Goal: Task Accomplishment & Management: Use online tool/utility

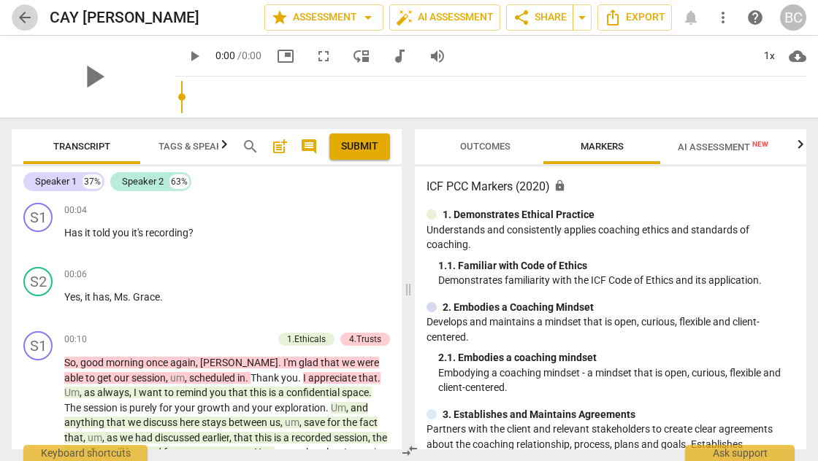
click at [23, 18] on span "arrow_back" at bounding box center [25, 18] width 18 height 18
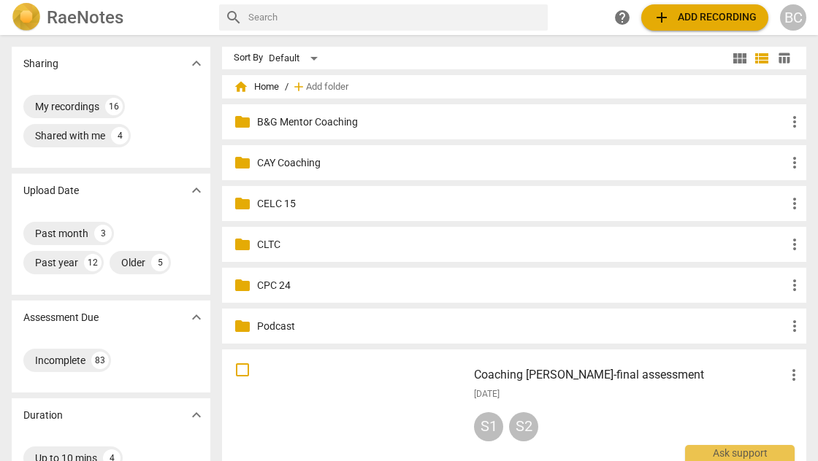
click at [272, 242] on p "CLTC" at bounding box center [521, 244] width 529 height 15
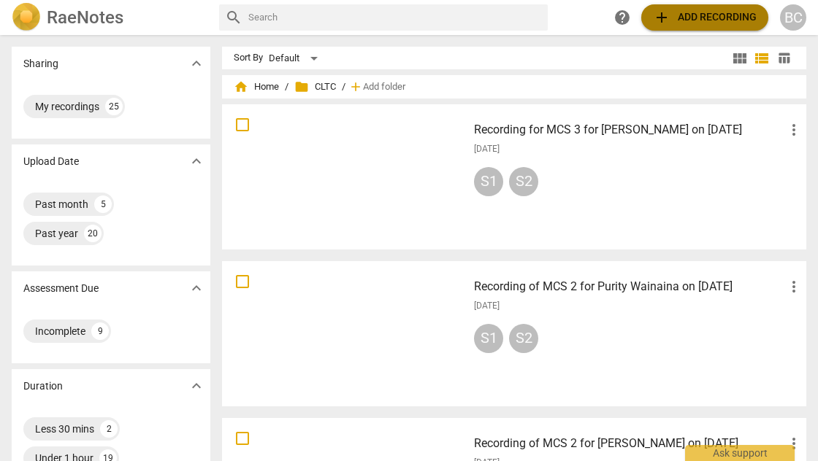
click at [710, 14] on span "add Add recording" at bounding box center [705, 18] width 104 height 18
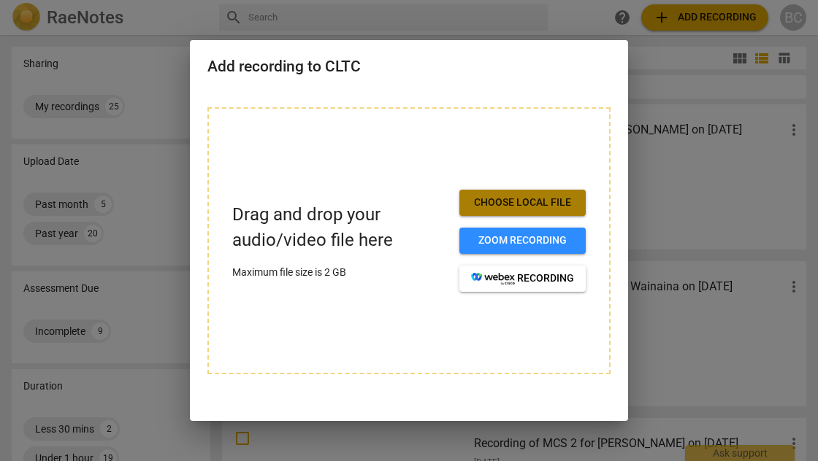
click at [553, 196] on span "Choose local file" at bounding box center [522, 203] width 103 height 15
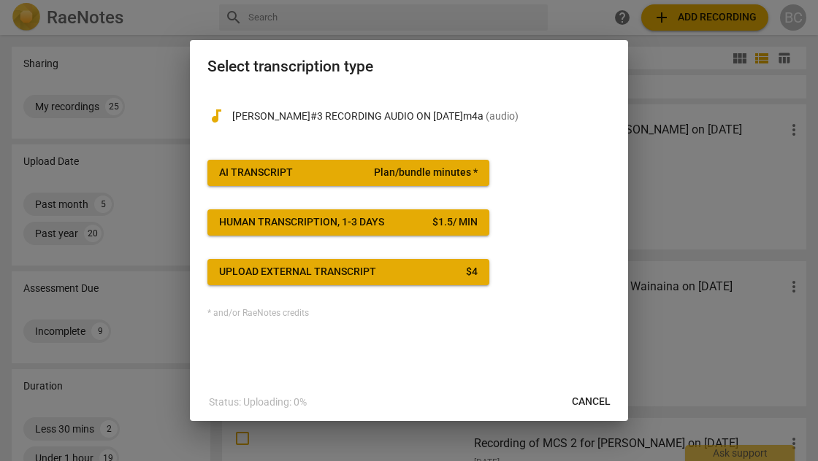
click at [554, 314] on div "* and/or RaeNotes credits" at bounding box center [408, 314] width 403 height 10
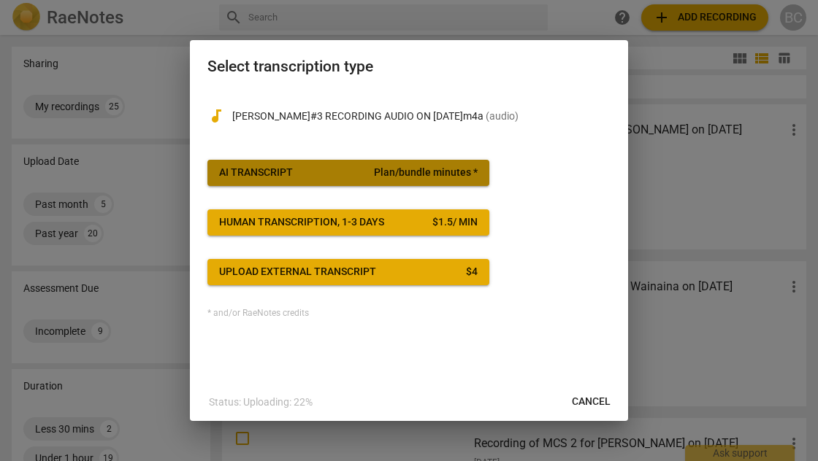
click at [277, 176] on div "AI Transcript" at bounding box center [256, 173] width 74 height 15
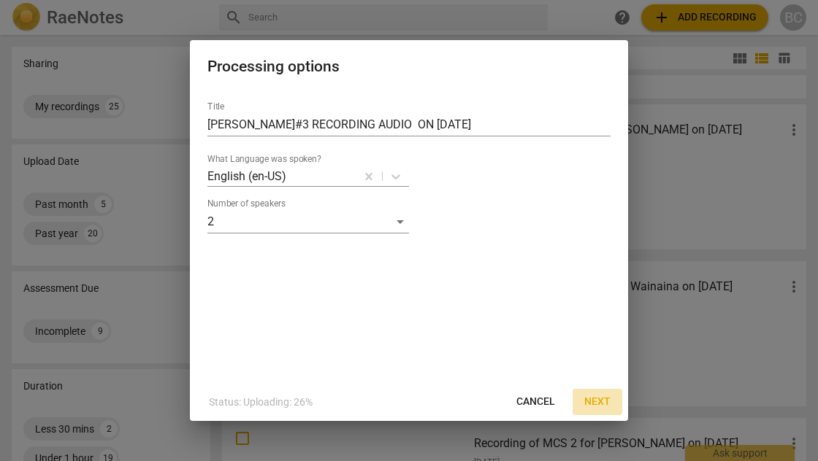
click at [594, 400] on span "Next" at bounding box center [597, 402] width 26 height 15
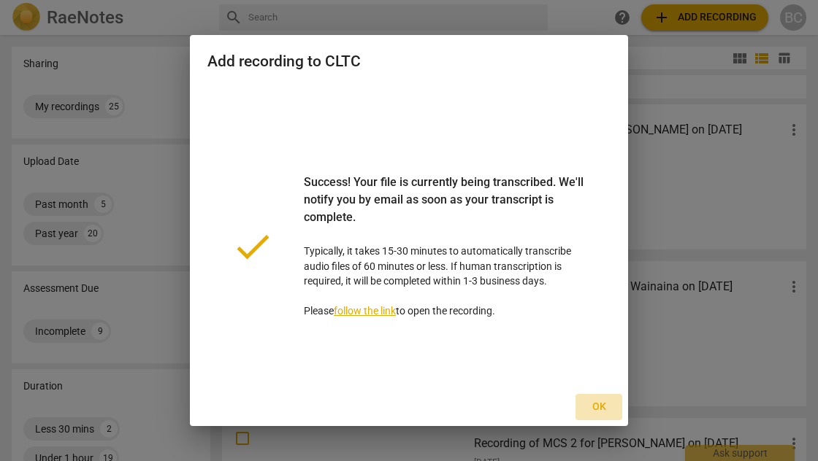
click at [600, 406] on span "Ok" at bounding box center [598, 407] width 23 height 15
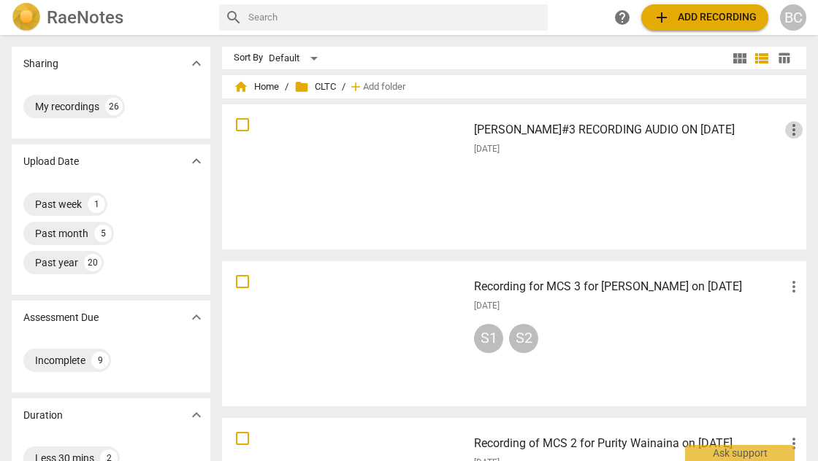
click at [790, 130] on span "more_vert" at bounding box center [794, 130] width 18 height 18
click at [601, 204] on div at bounding box center [409, 230] width 818 height 461
click at [241, 129] on input "checkbox" at bounding box center [242, 125] width 31 height 18
checkbox input "false"
click at [241, 129] on input "checkbox" at bounding box center [242, 125] width 31 height 18
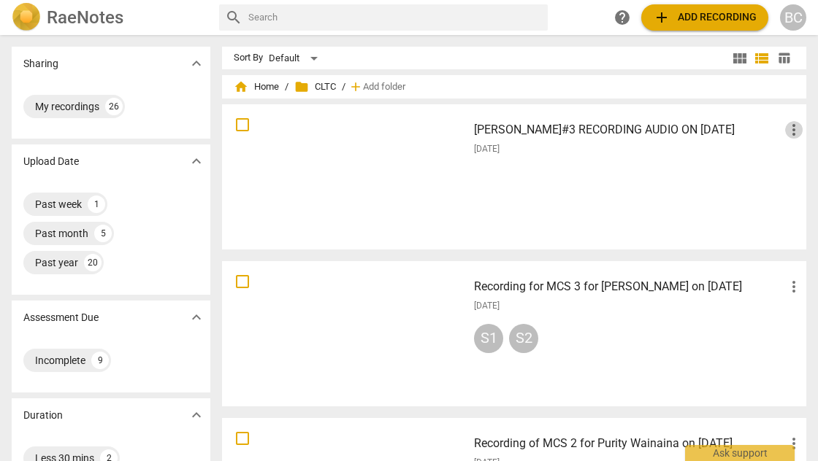
click at [789, 132] on span "more_vert" at bounding box center [794, 130] width 18 height 18
click at [778, 164] on li "Delete" at bounding box center [777, 165] width 55 height 35
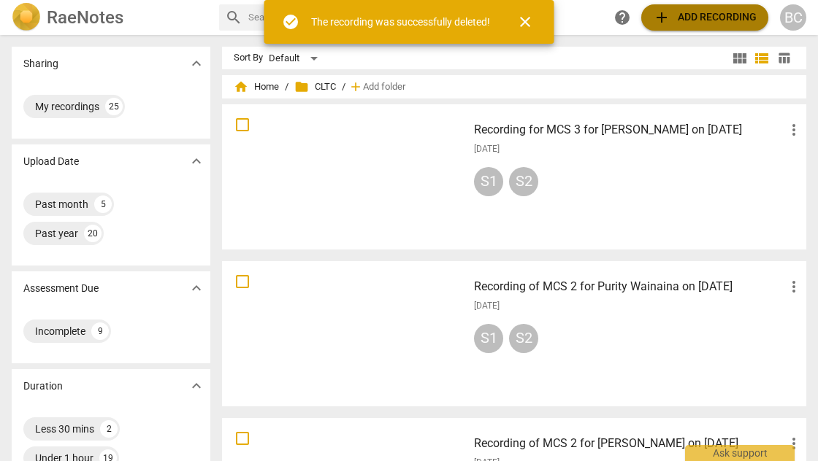
click at [687, 18] on span "add Add recording" at bounding box center [705, 18] width 104 height 18
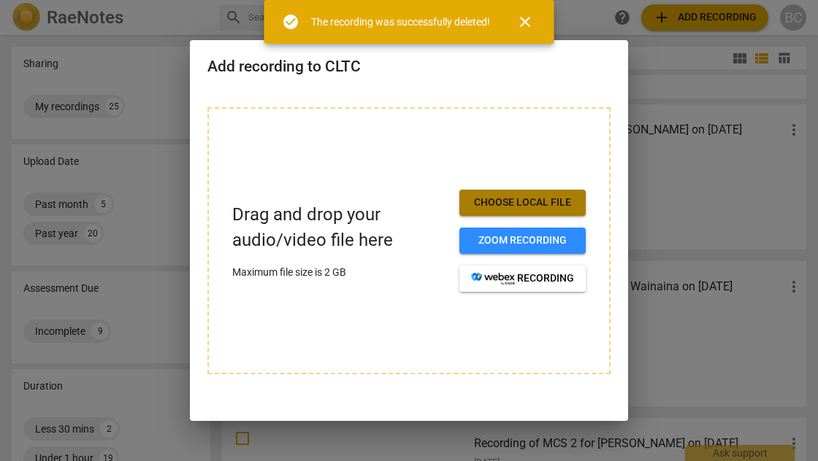
click at [540, 203] on span "Choose local file" at bounding box center [522, 203] width 103 height 15
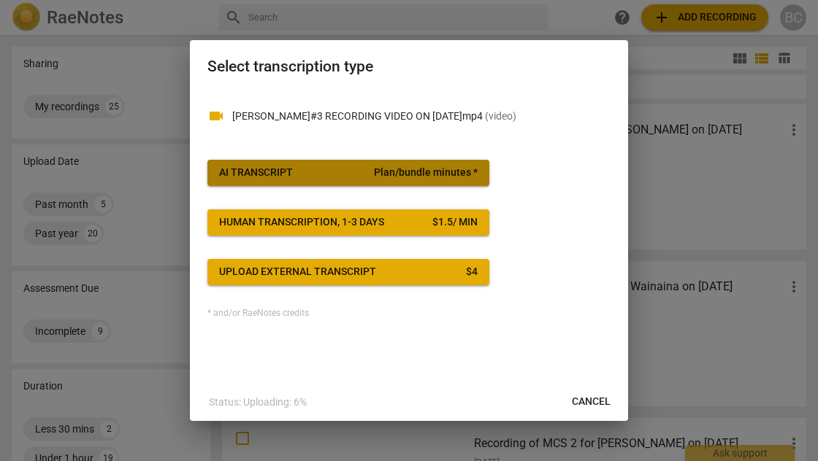
click at [363, 178] on span "AI Transcript Plan/bundle minutes *" at bounding box center [348, 173] width 258 height 15
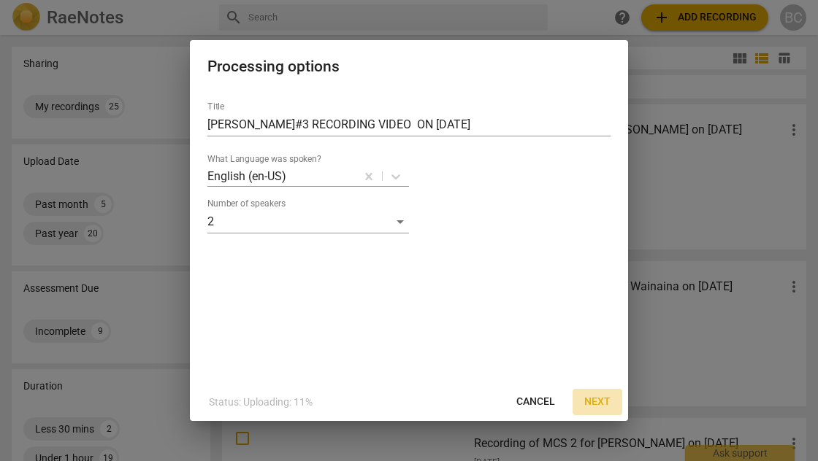
click at [597, 403] on span "Next" at bounding box center [597, 402] width 26 height 15
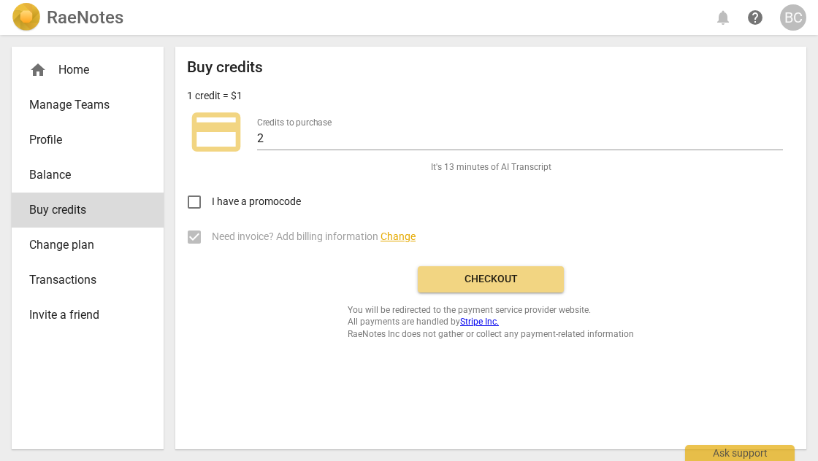
click at [650, 323] on div "Buy credits 1 credit = $1 credit_card Credits to purchase 2 It's 13 minutes of …" at bounding box center [491, 199] width 608 height 282
click at [501, 275] on span "Checkout" at bounding box center [490, 279] width 123 height 15
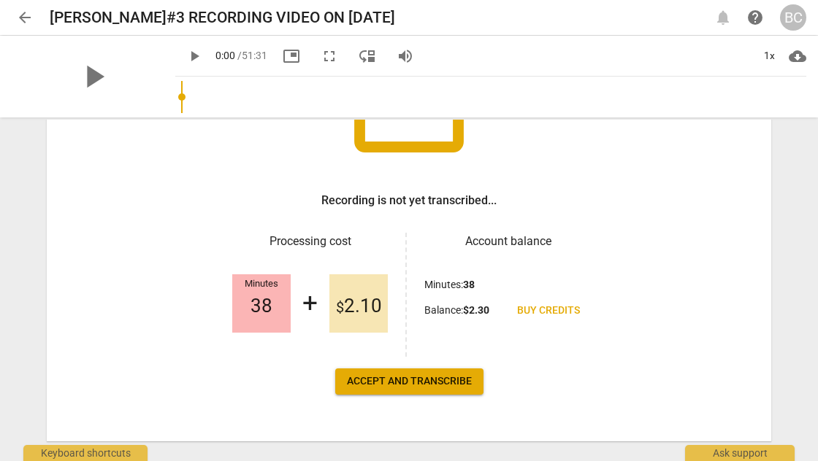
scroll to position [174, 0]
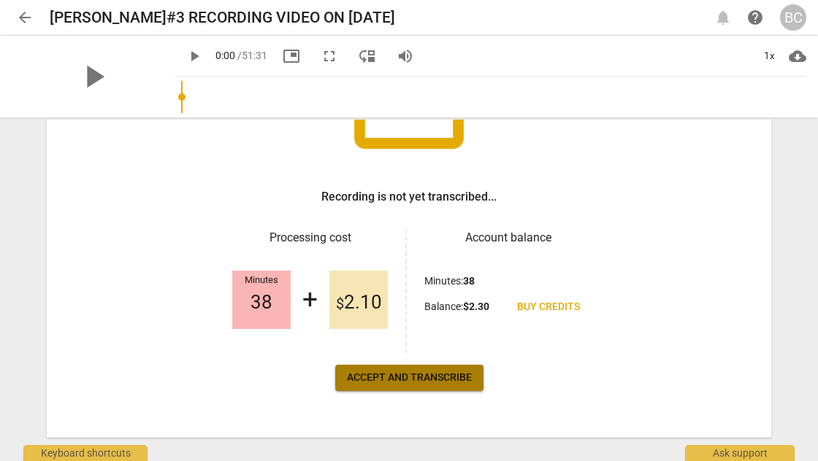
click at [397, 376] on span "Accept and transcribe" at bounding box center [409, 378] width 125 height 15
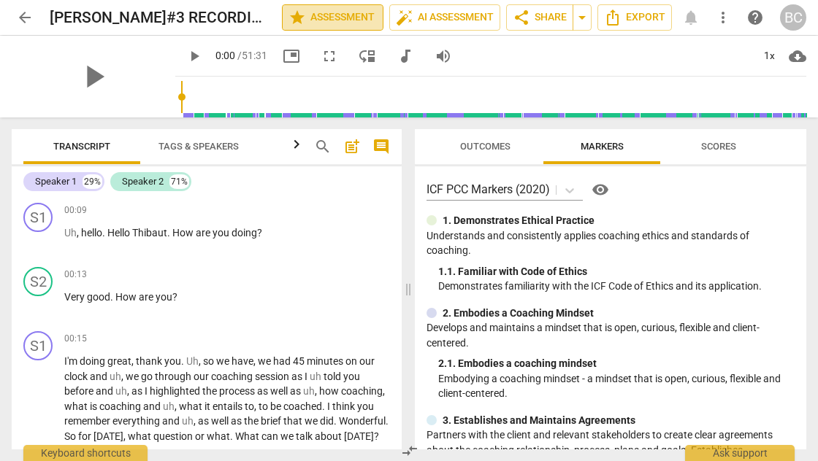
click at [362, 20] on span "star Assessment" at bounding box center [332, 18] width 88 height 18
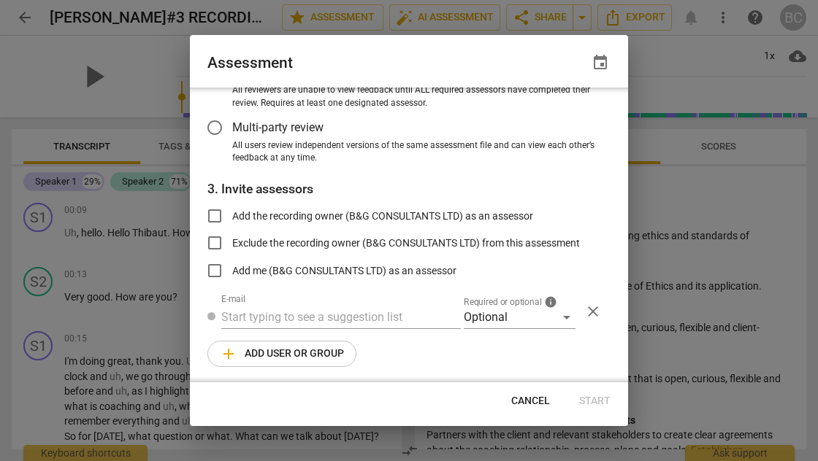
scroll to position [158, 0]
radio input "false"
click at [216, 213] on input "Add the recording owner (B&G CONSULTANTS LTD) as an assessor" at bounding box center [214, 215] width 35 height 35
checkbox input "true"
radio input "false"
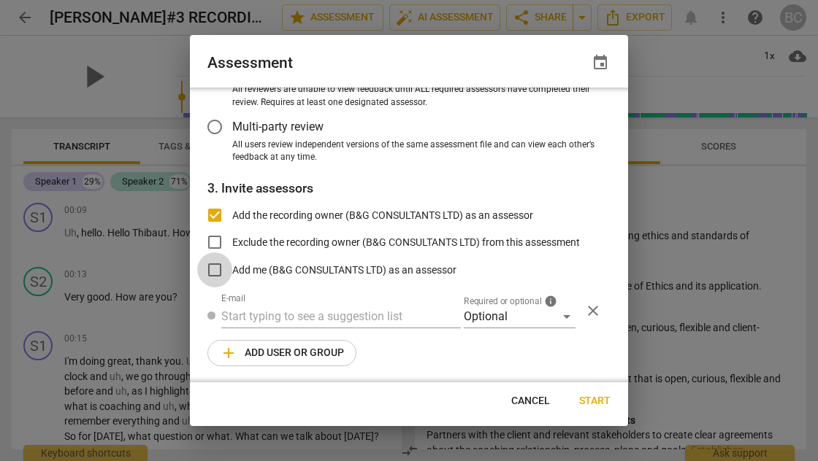
click at [215, 267] on input "Add me (B&G CONSULTANTS LTD) as an assessor" at bounding box center [214, 270] width 35 height 35
checkbox input "true"
click at [598, 399] on span "Start" at bounding box center [594, 401] width 31 height 15
radio input "false"
type input "B&G CONSULTANTS LTD <[EMAIL_ADDRESS][DOMAIN_NAME]>"
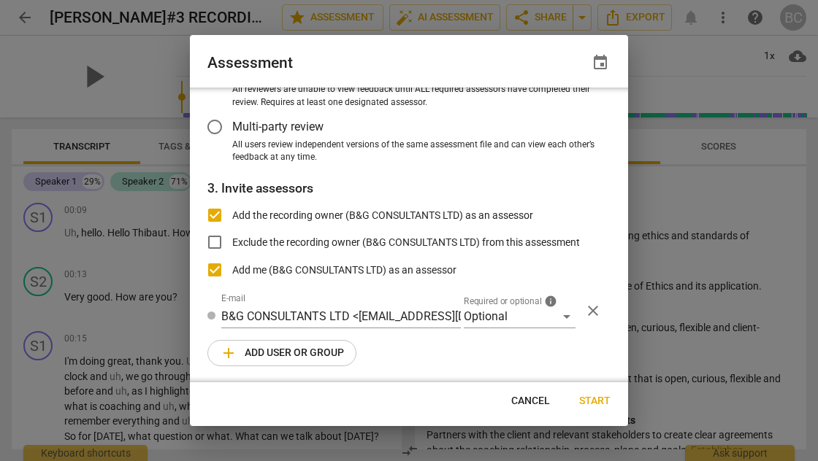
radio input "false"
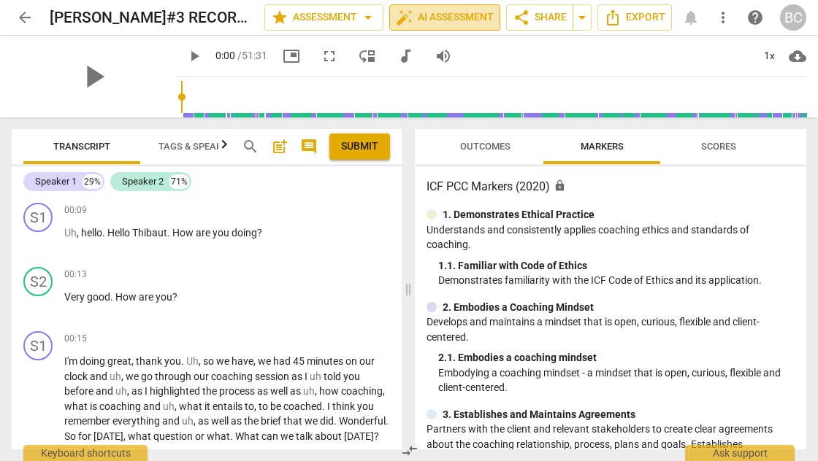
click at [469, 15] on span "auto_fix_high AI Assessment" at bounding box center [445, 18] width 98 height 18
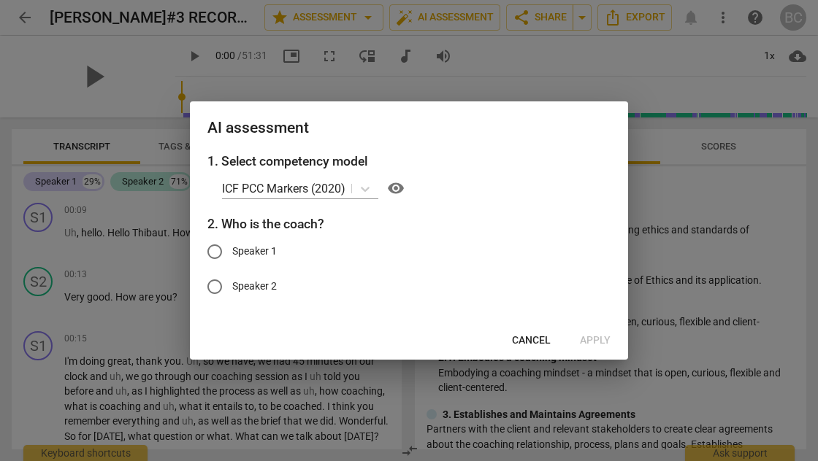
click at [215, 253] on input "Speaker 1" at bounding box center [214, 251] width 35 height 35
radio input "true"
click at [598, 340] on span "Apply" at bounding box center [595, 341] width 31 height 15
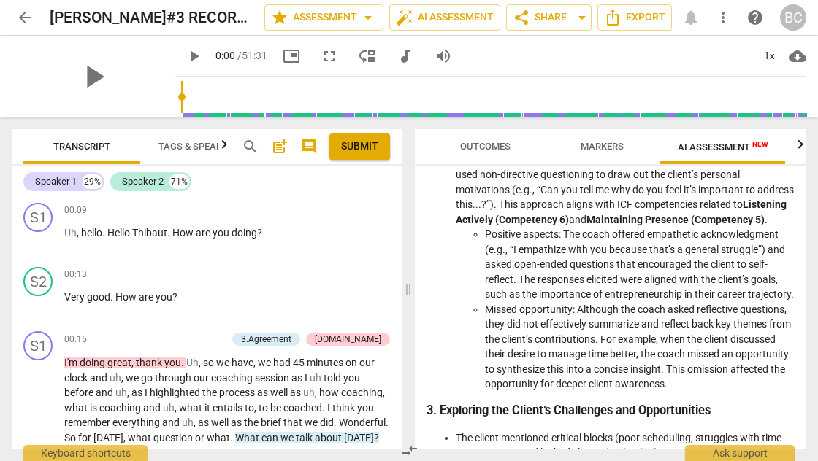
scroll to position [479, 0]
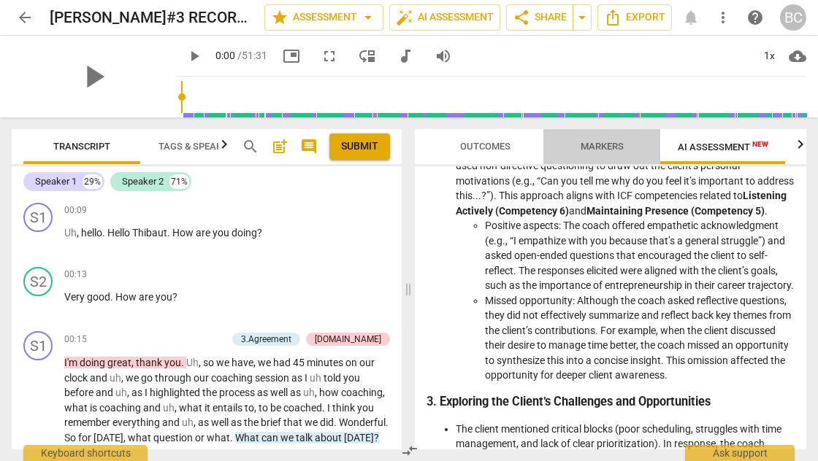
click at [598, 146] on span "Markers" at bounding box center [602, 146] width 43 height 11
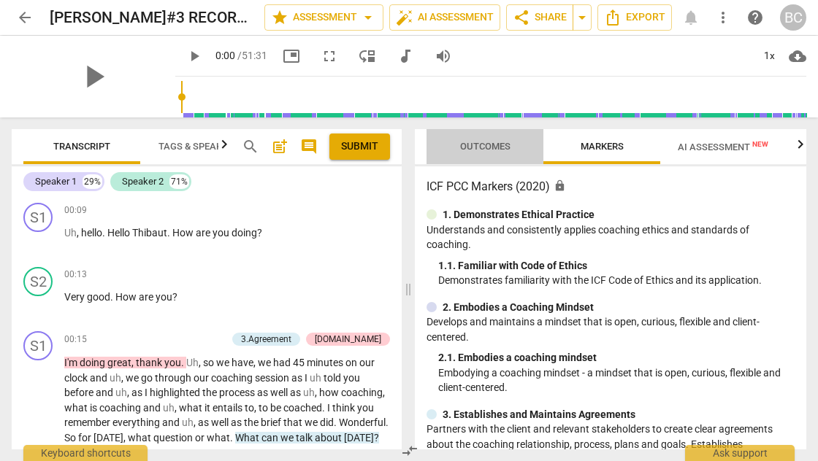
click at [502, 145] on span "Outcomes" at bounding box center [485, 146] width 50 height 11
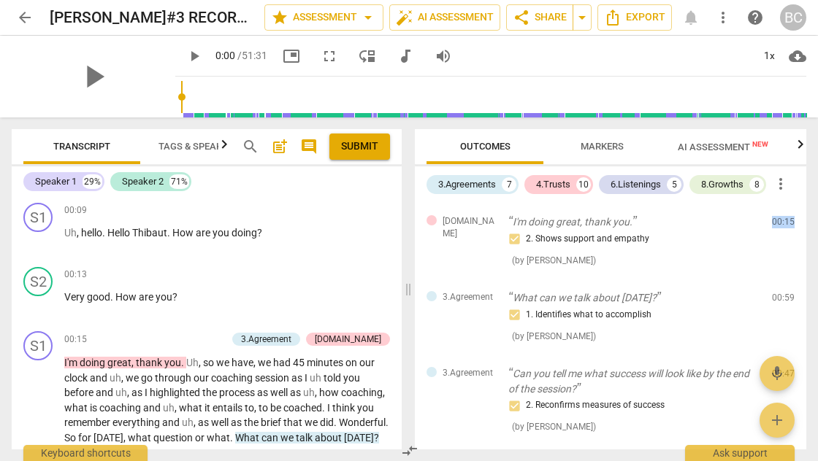
drag, startPoint x: 808, startPoint y: 210, endPoint x: 809, endPoint y: 222, distance: 11.8
click at [809, 222] on div "Outcomes Markers AI Assessment New Scores 3.Agreements 7 4.Trusts 10 6.Listenin…" at bounding box center [613, 290] width 409 height 344
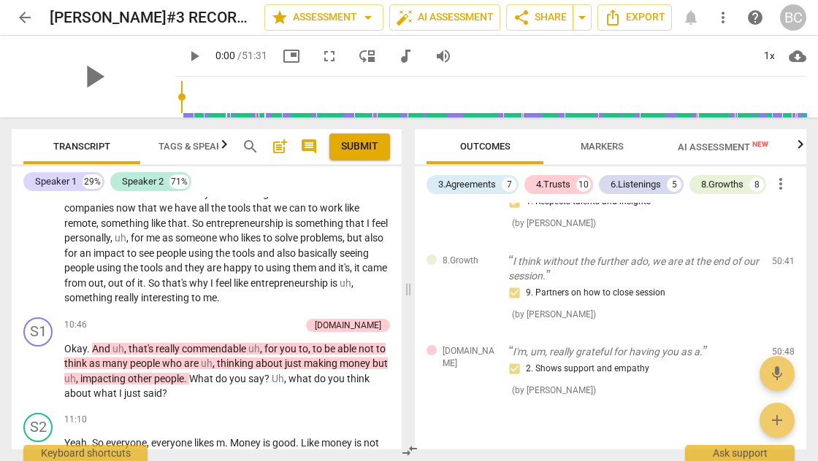
scroll to position [2536, 0]
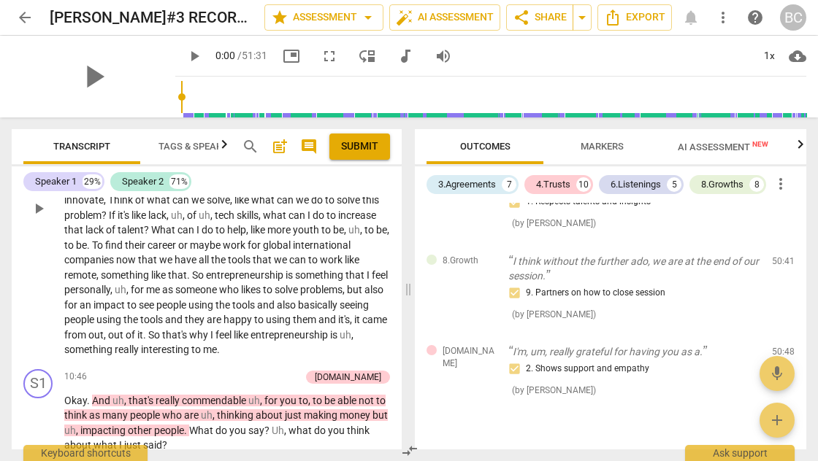
click at [396, 247] on div "S2 play_arrow pause 09:01 + Add competency keyboard_arrow_right Yeah . So entre…" at bounding box center [207, 197] width 390 height 334
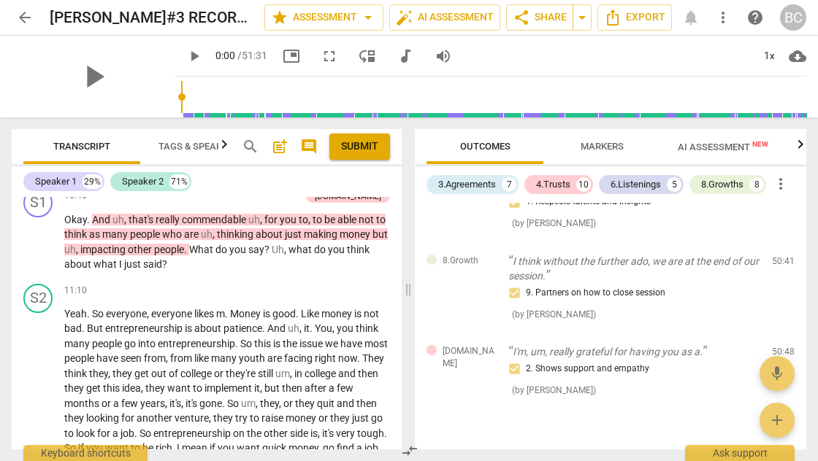
scroll to position [2821, 0]
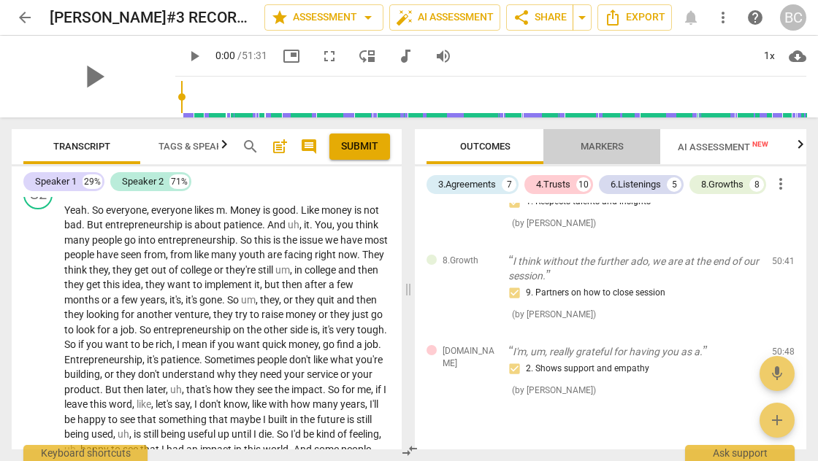
click at [605, 144] on span "Markers" at bounding box center [602, 146] width 43 height 11
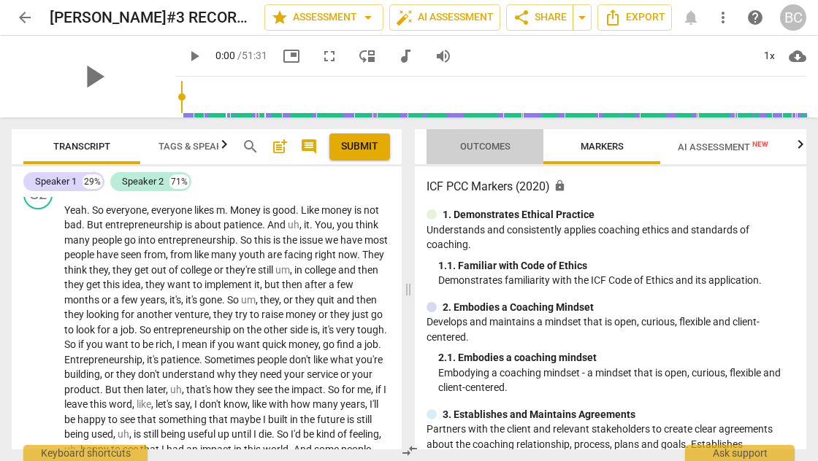
click at [499, 142] on span "Outcomes" at bounding box center [485, 146] width 50 height 11
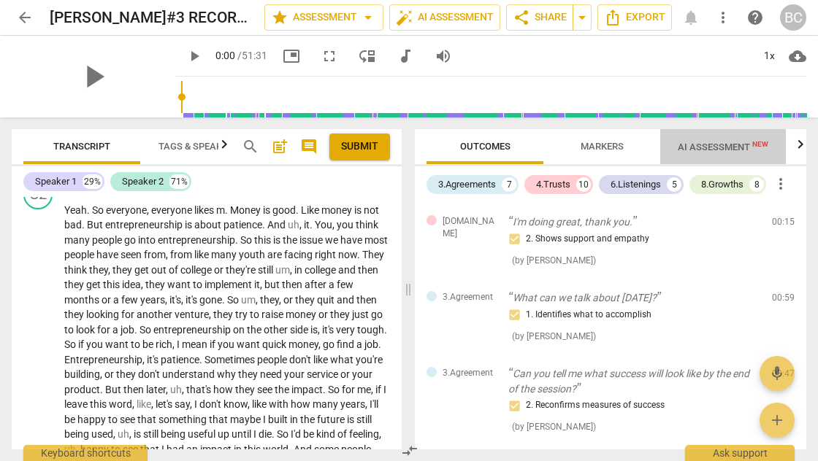
click at [741, 148] on span "AI Assessment New" at bounding box center [723, 147] width 91 height 11
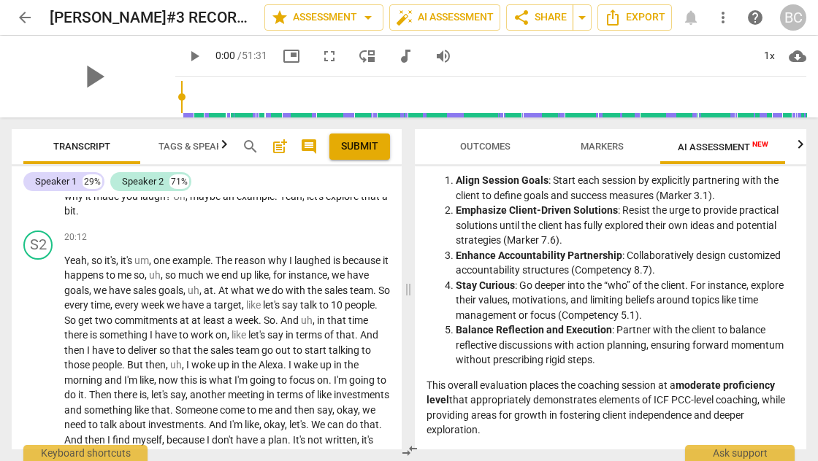
scroll to position [4865, 0]
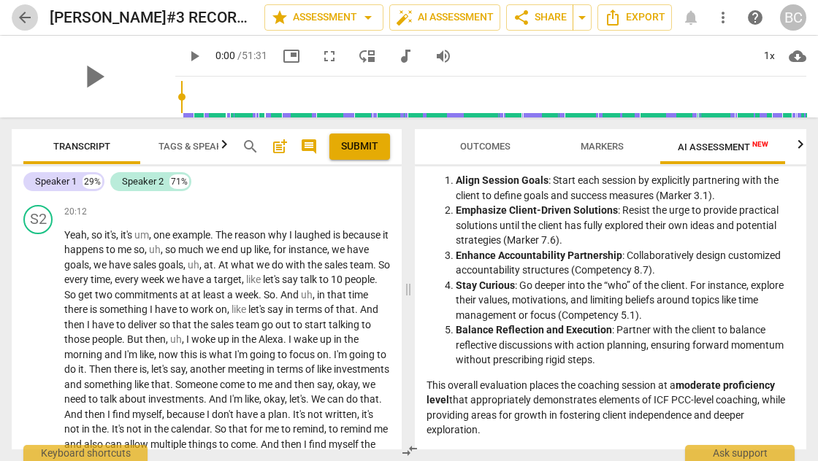
click at [23, 15] on span "arrow_back" at bounding box center [25, 18] width 18 height 18
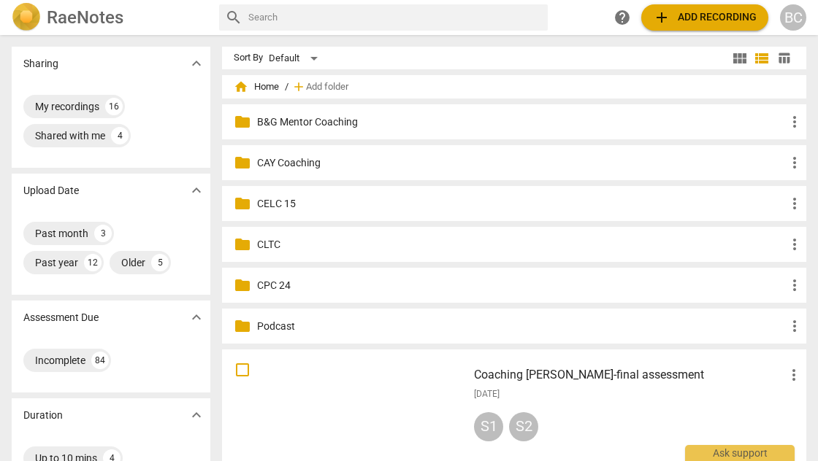
click at [277, 245] on p "CLTC" at bounding box center [521, 244] width 529 height 15
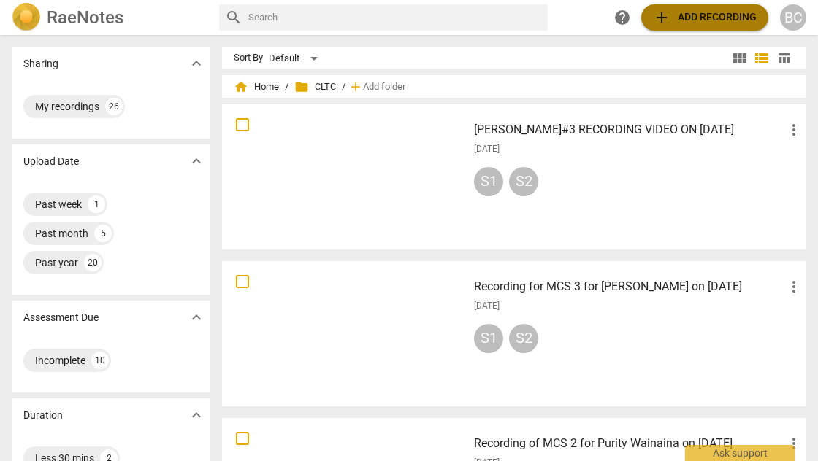
click at [711, 17] on span "add Add recording" at bounding box center [705, 18] width 104 height 18
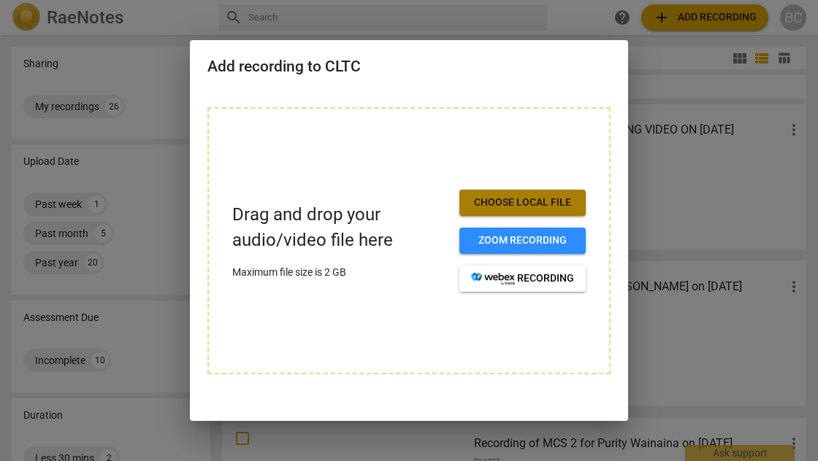
click at [545, 199] on span "Choose local file" at bounding box center [522, 203] width 103 height 15
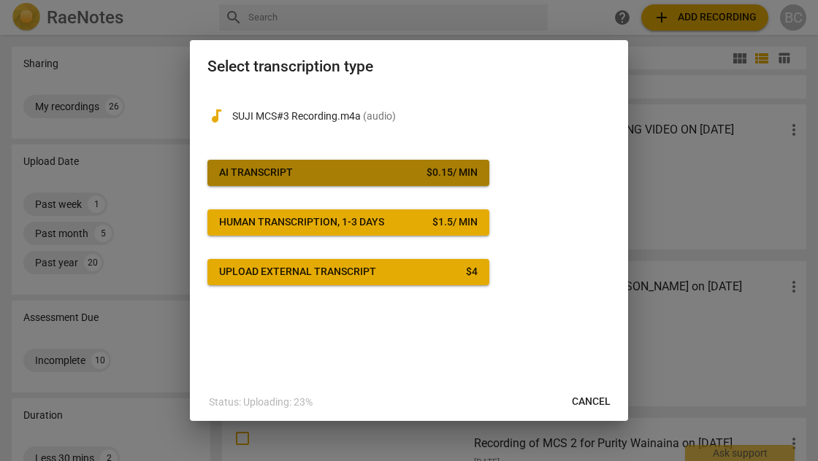
click at [392, 180] on button "AI Transcript $ 0.15 / min" at bounding box center [348, 173] width 282 height 26
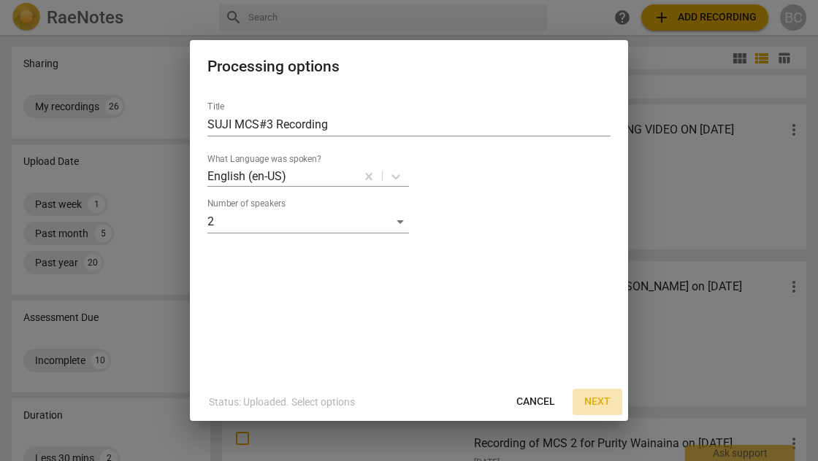
click at [602, 403] on span "Next" at bounding box center [597, 402] width 26 height 15
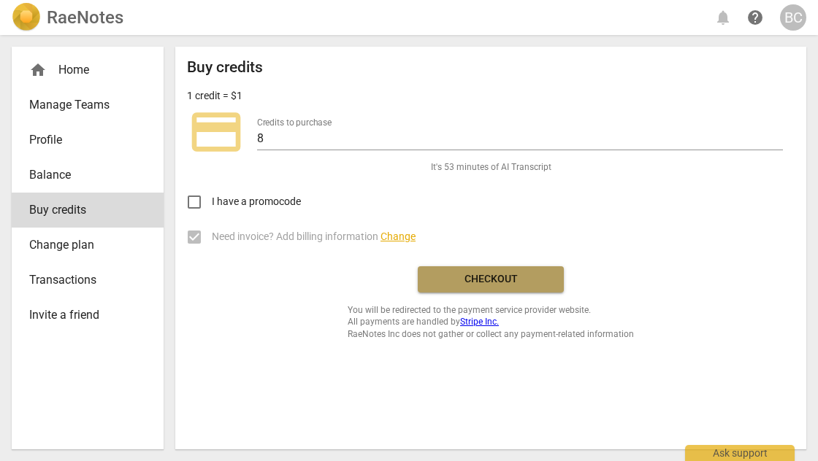
click at [494, 279] on span "Checkout" at bounding box center [490, 279] width 123 height 15
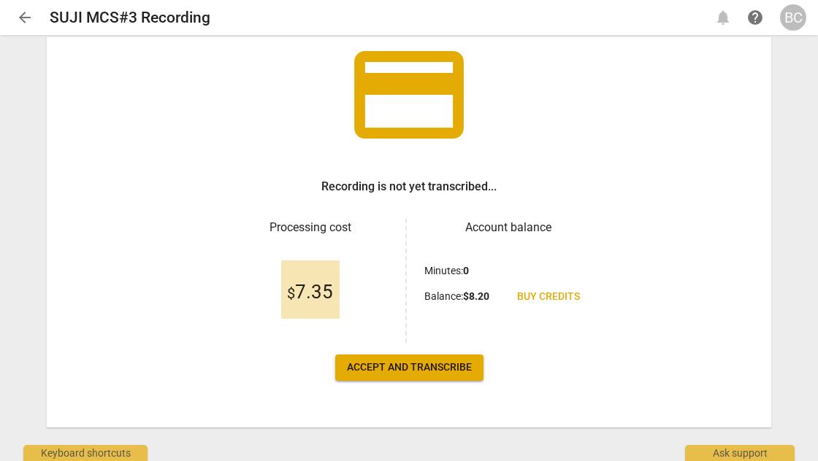
scroll to position [115, 0]
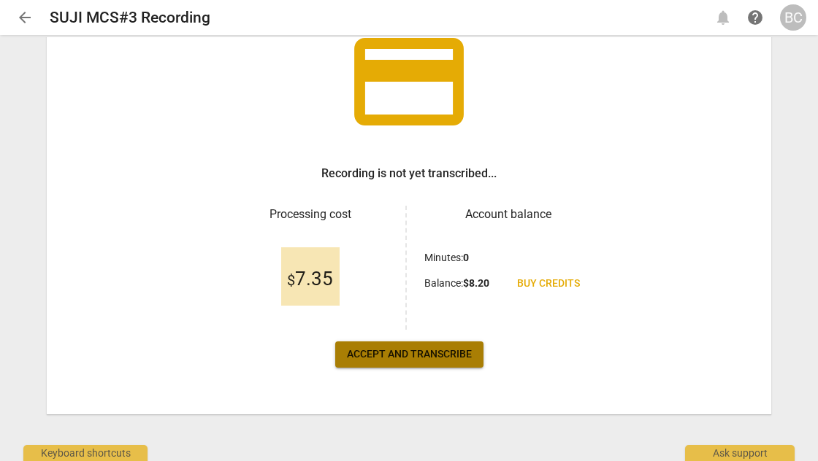
click at [423, 353] on span "Accept and transcribe" at bounding box center [409, 355] width 125 height 15
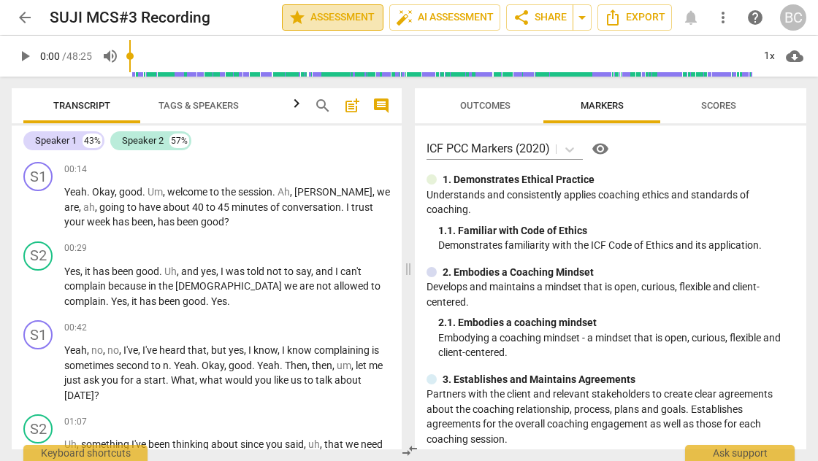
click at [332, 18] on span "star Assessment" at bounding box center [332, 18] width 88 height 18
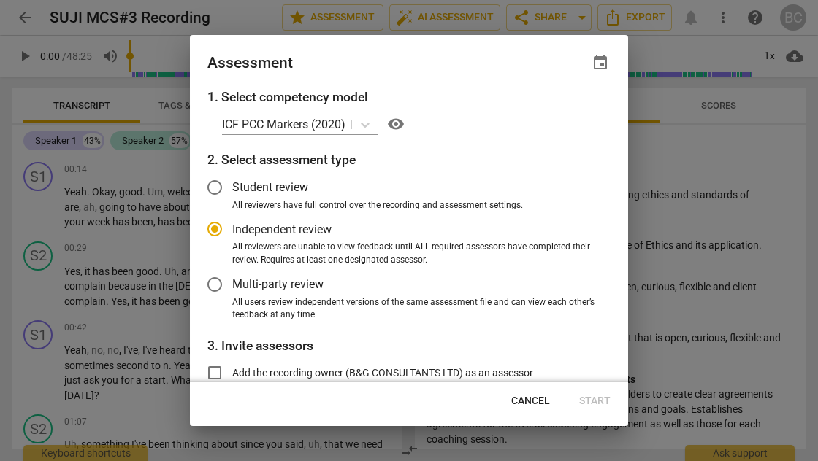
radio input "false"
click at [215, 283] on input "Multi-party review" at bounding box center [214, 284] width 35 height 35
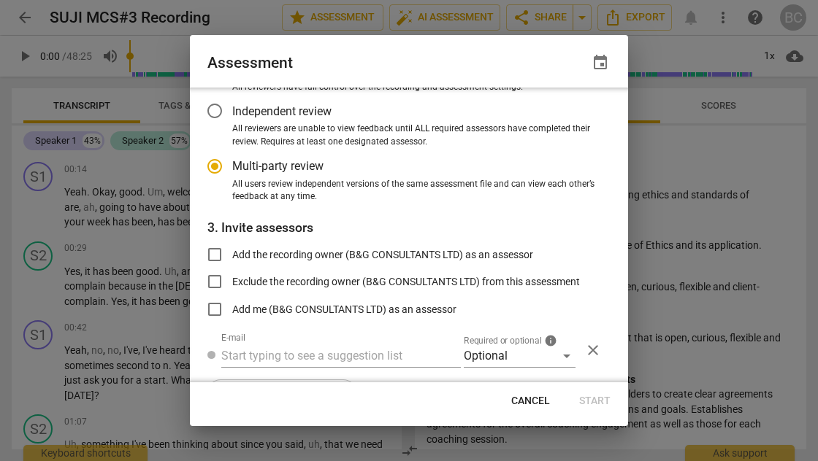
scroll to position [120, 0]
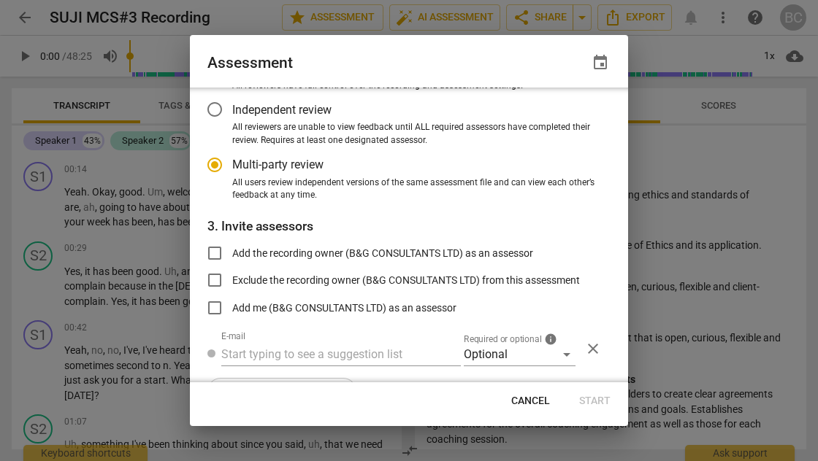
radio input "false"
click at [218, 250] on input "Add the recording owner (B&G CONSULTANTS LTD) as an assessor" at bounding box center [214, 253] width 35 height 35
checkbox input "true"
radio input "false"
click at [213, 304] on input "Add me (B&G CONSULTANTS LTD) as an assessor" at bounding box center [214, 308] width 35 height 35
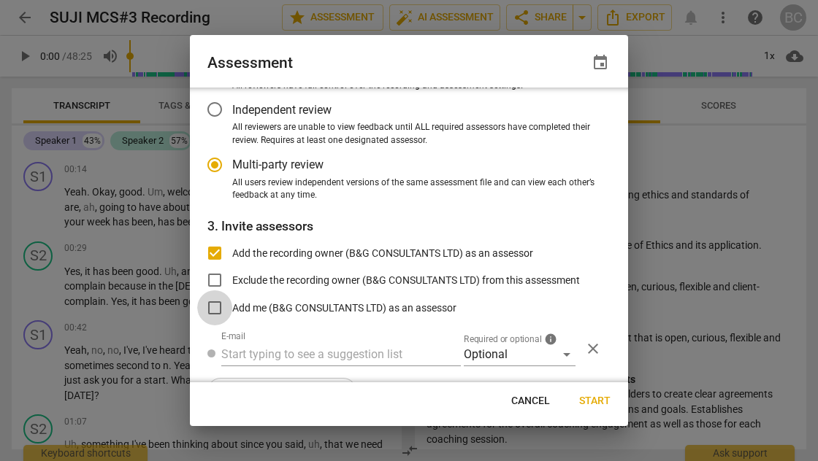
checkbox input "true"
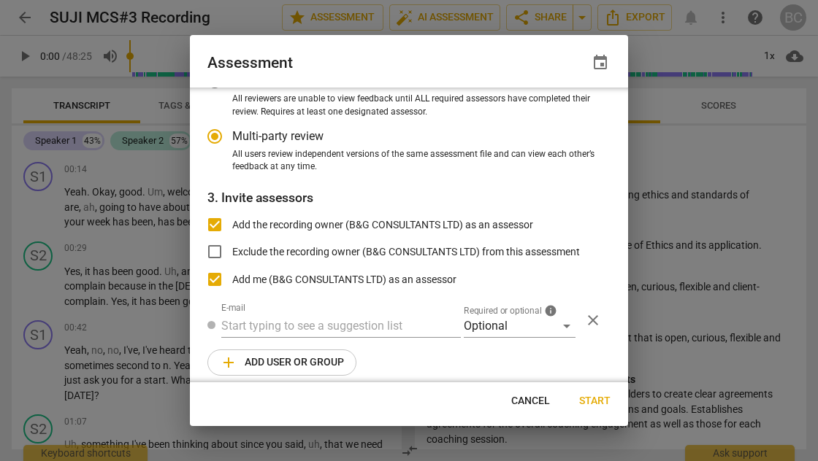
scroll to position [158, 0]
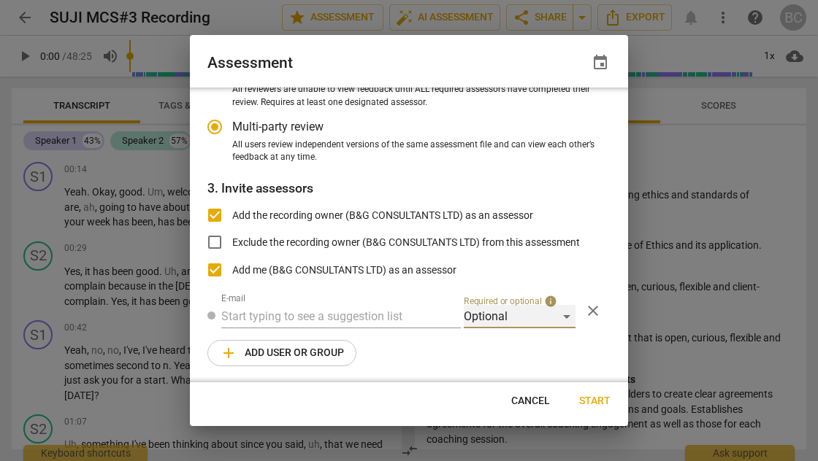
click at [565, 311] on div "Optional" at bounding box center [520, 316] width 112 height 23
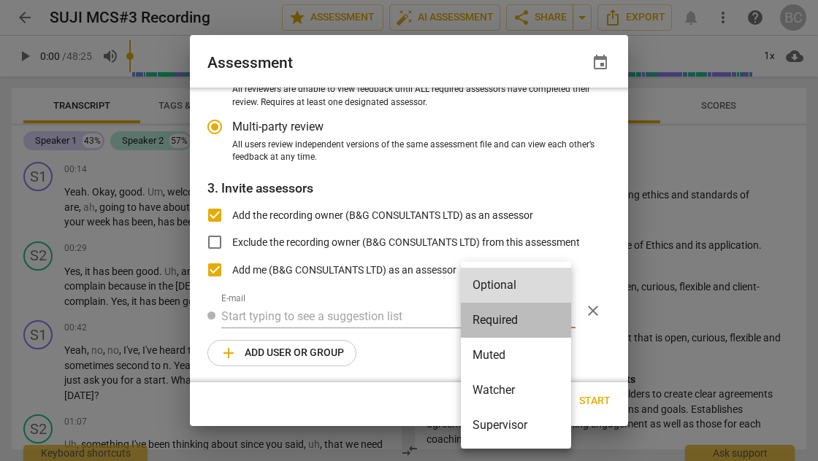
click at [565, 311] on li "Required" at bounding box center [516, 320] width 110 height 35
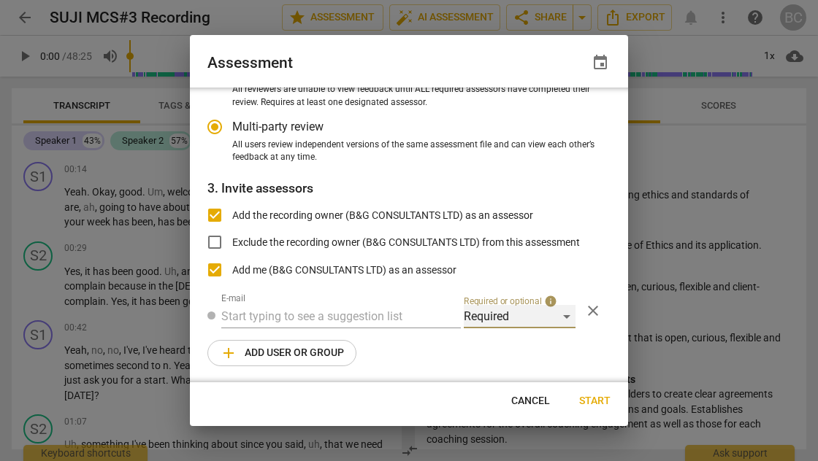
click at [566, 313] on div "Required" at bounding box center [520, 316] width 112 height 23
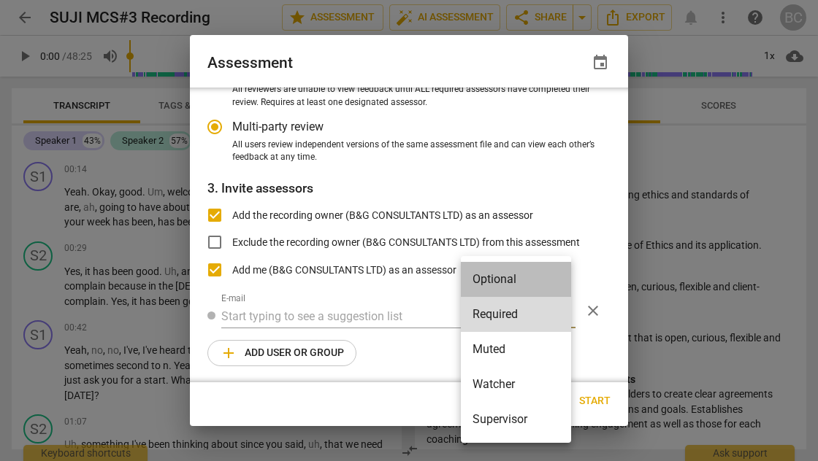
click at [530, 285] on li "Optional" at bounding box center [516, 279] width 110 height 35
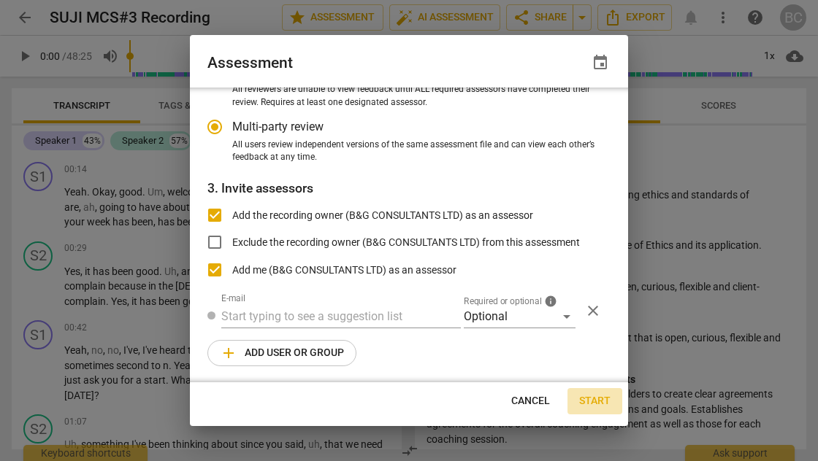
click at [596, 399] on span "Start" at bounding box center [594, 401] width 31 height 15
radio input "false"
type input "B&G CONSULTANTS LTD <[EMAIL_ADDRESS][DOMAIN_NAME]>"
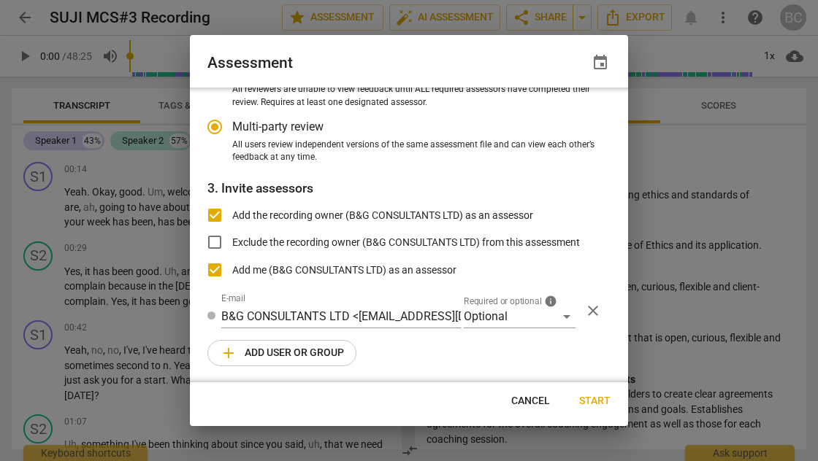
radio input "false"
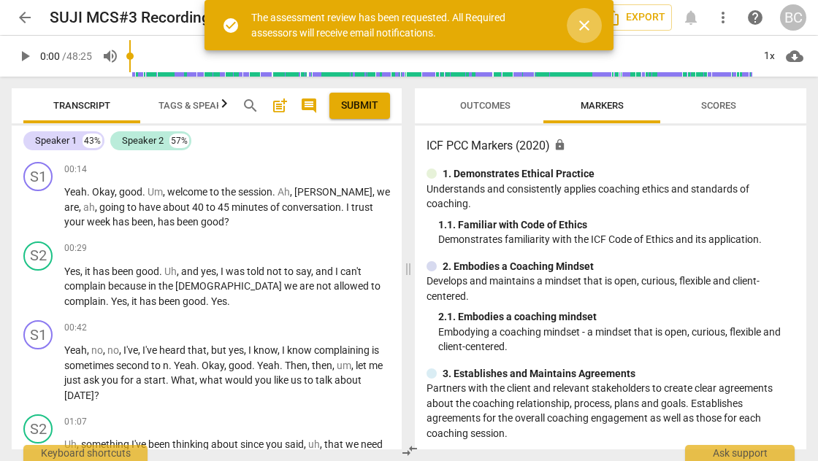
click at [586, 20] on span "close" at bounding box center [584, 26] width 18 height 18
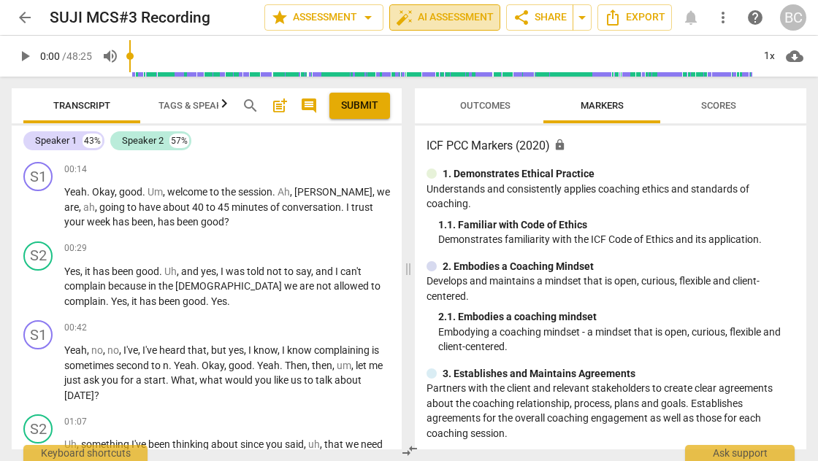
click at [468, 16] on span "auto_fix_high AI Assessment" at bounding box center [445, 18] width 98 height 18
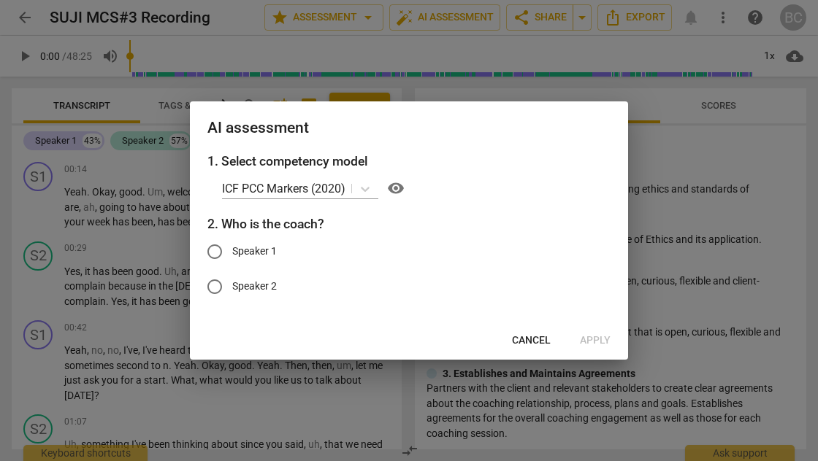
click at [216, 250] on input "Speaker 1" at bounding box center [214, 251] width 35 height 35
radio input "true"
click at [591, 339] on span "Apply" at bounding box center [595, 341] width 31 height 15
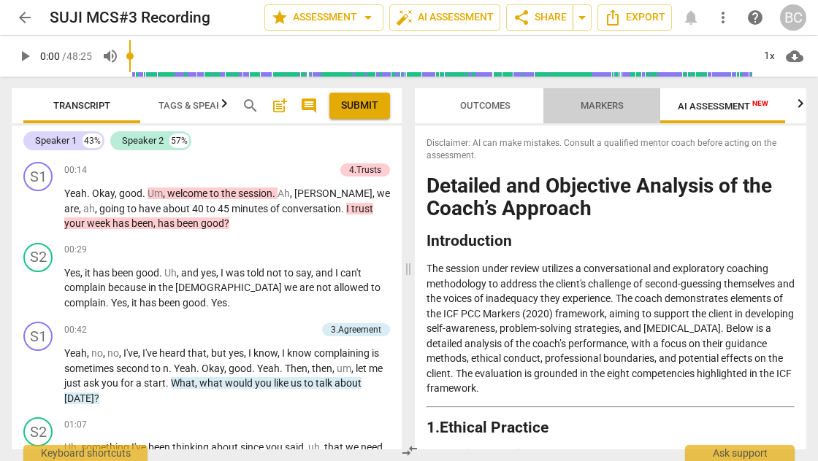
click at [597, 107] on span "Markers" at bounding box center [602, 105] width 43 height 11
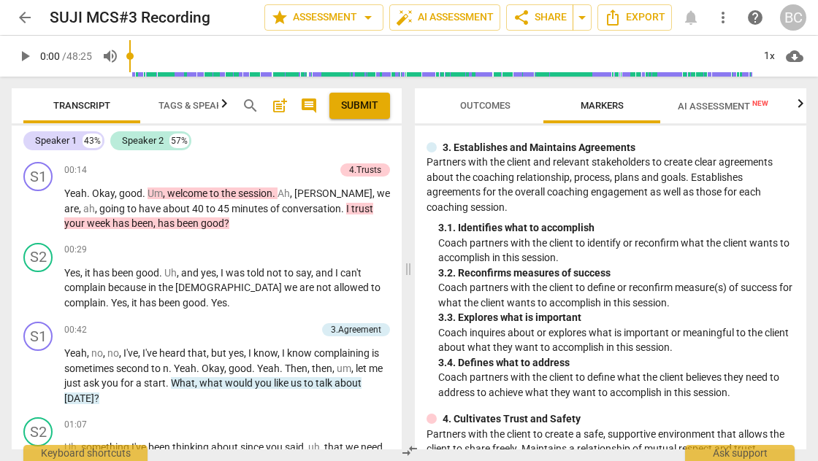
scroll to position [0, 0]
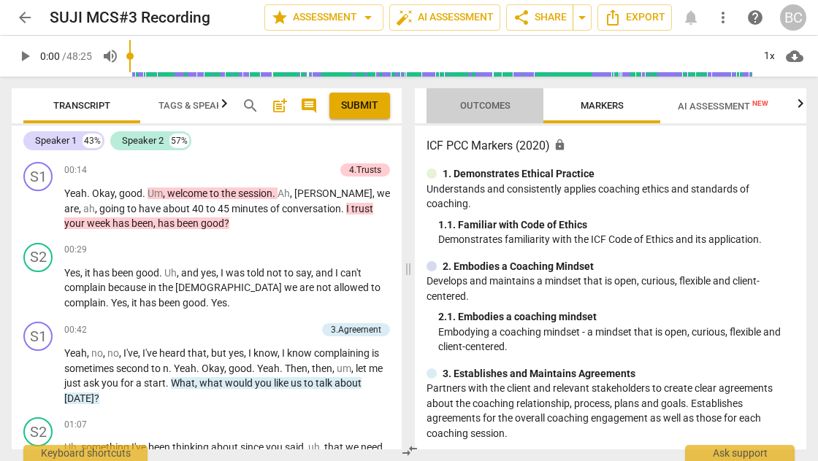
click at [484, 104] on span "Outcomes" at bounding box center [485, 105] width 50 height 11
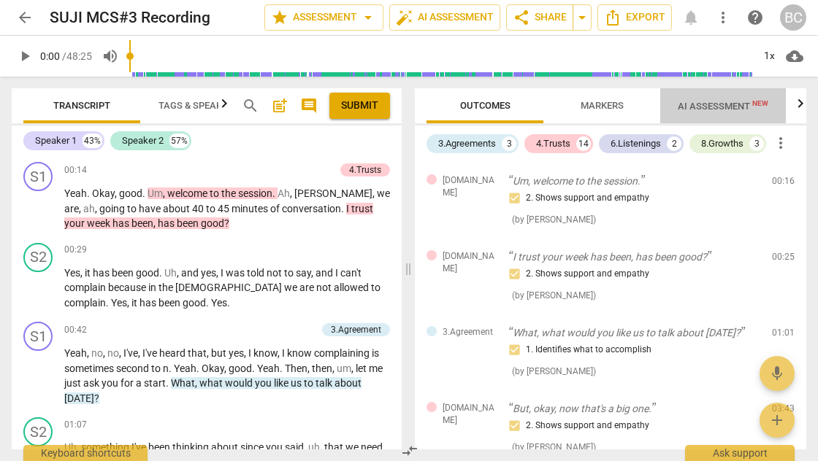
click at [711, 105] on span "AI Assessment New" at bounding box center [723, 106] width 91 height 11
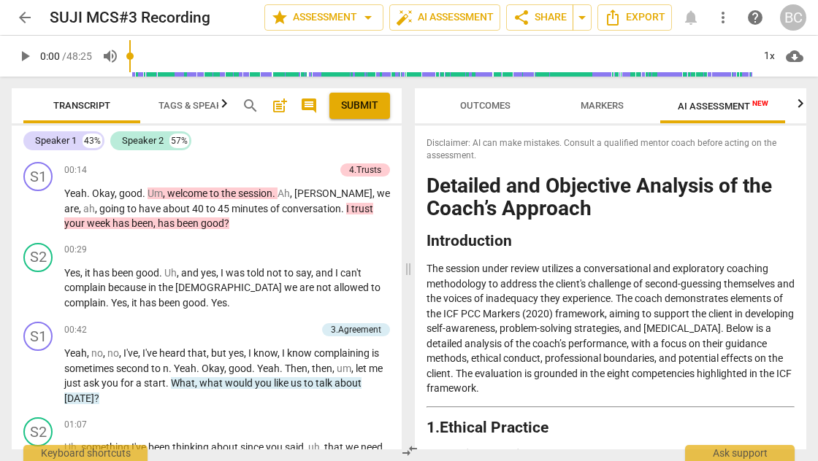
click at [483, 104] on span "Outcomes" at bounding box center [485, 105] width 50 height 11
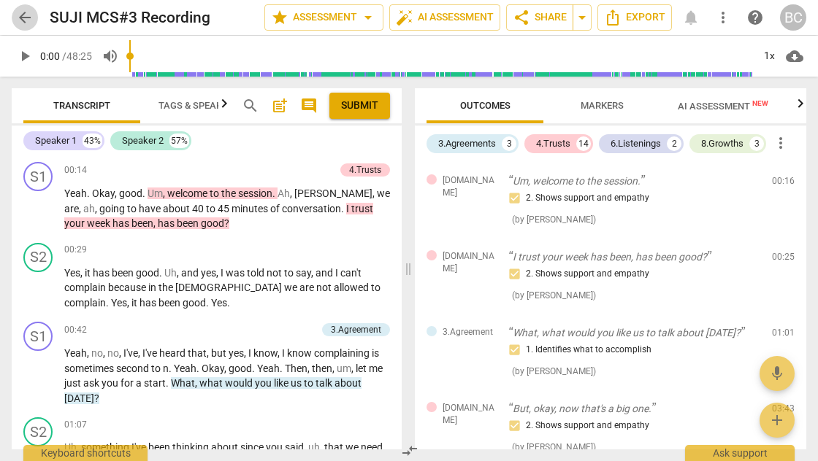
click at [26, 19] on span "arrow_back" at bounding box center [25, 18] width 18 height 18
